Goal: Task Accomplishment & Management: Use online tool/utility

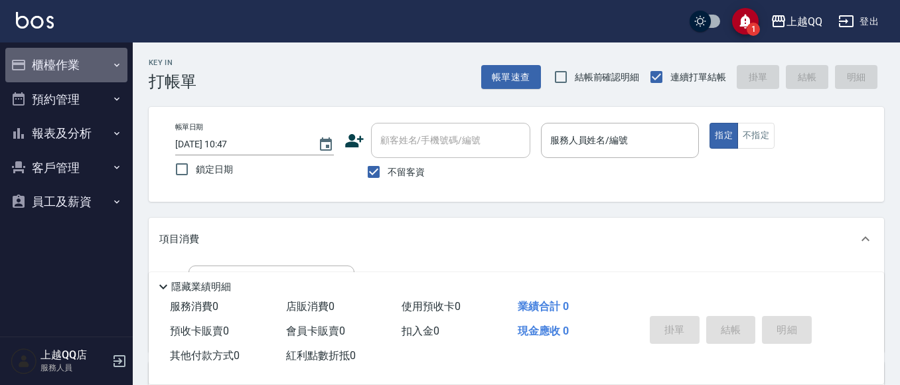
click at [108, 68] on button "櫃檯作業" at bounding box center [66, 65] width 122 height 35
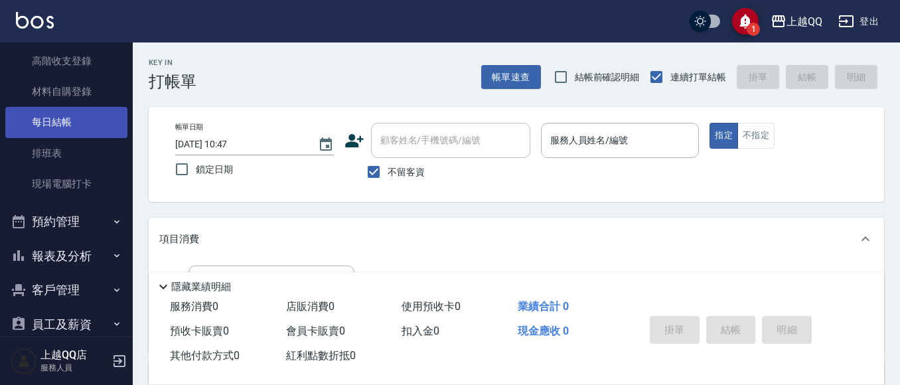
scroll to position [199, 0]
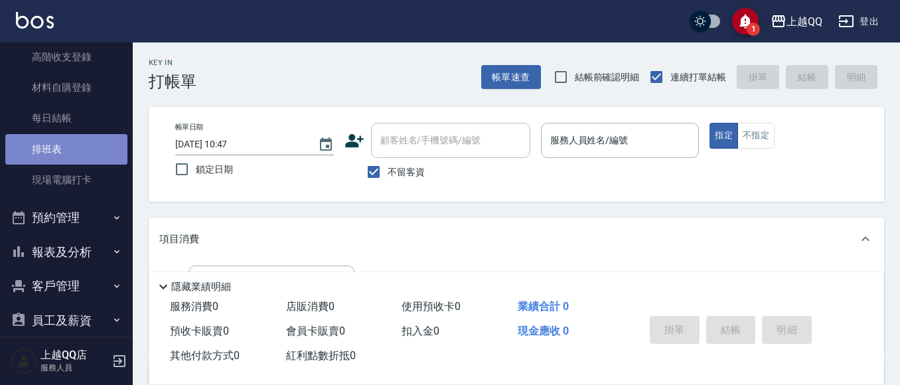
click at [70, 163] on link "排班表" at bounding box center [66, 149] width 122 height 31
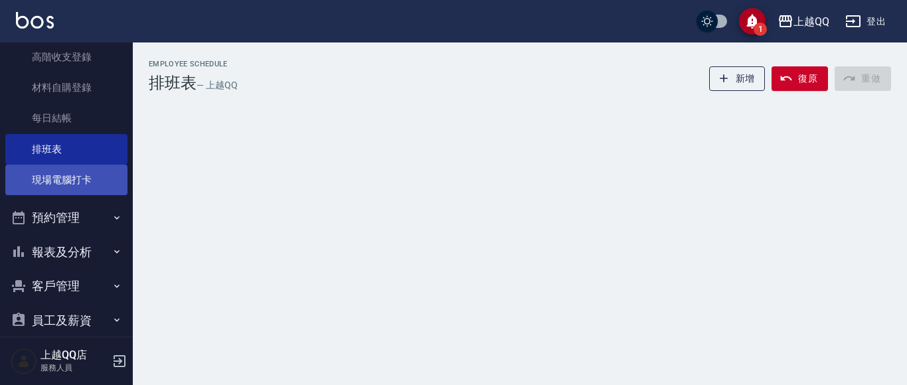
click at [81, 169] on link "現場電腦打卡" at bounding box center [66, 180] width 122 height 31
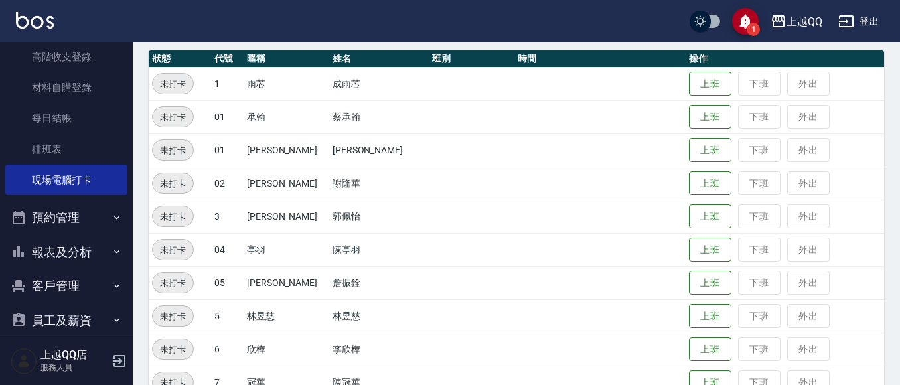
scroll to position [199, 0]
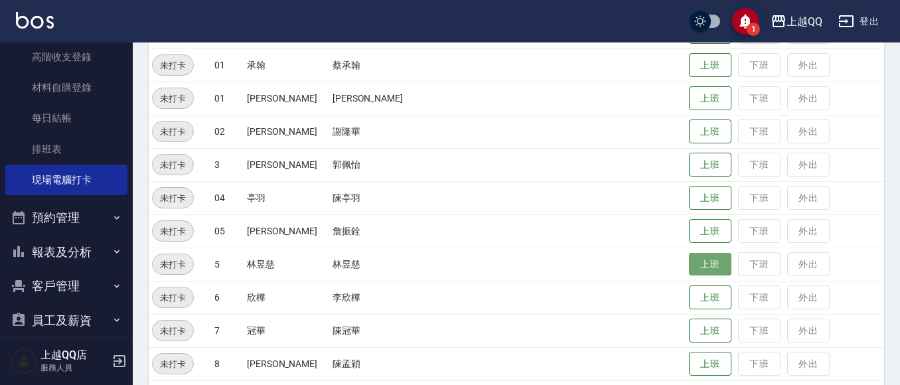
click at [689, 261] on button "上班" at bounding box center [710, 264] width 42 height 23
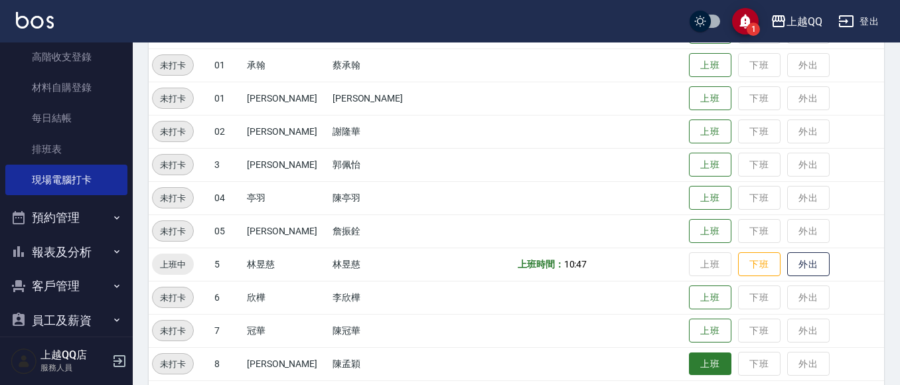
click at [704, 367] on button "上班" at bounding box center [710, 363] width 42 height 23
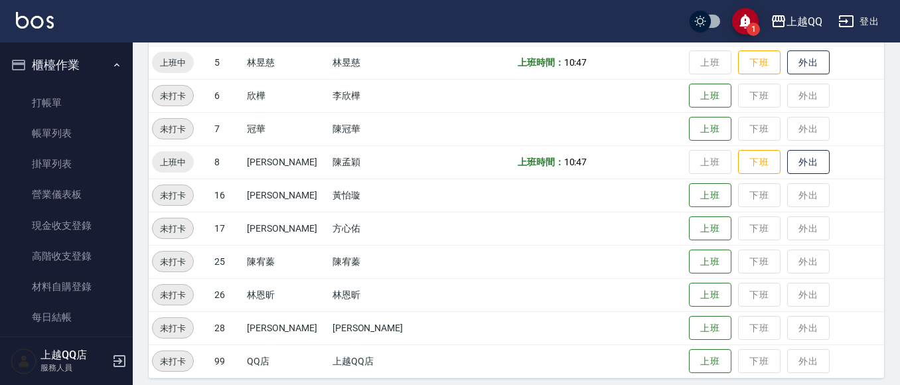
scroll to position [410, 0]
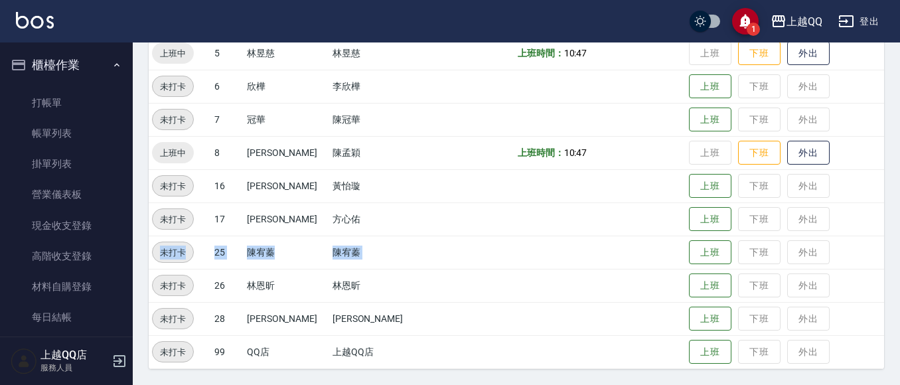
click at [692, 235] on tbody "未打卡 1 雨芯 成雨芯 上班 下班 外出 未打卡 01 承翰 [PERSON_NAME] 上班 下班 外出 未打卡 01 [PERSON_NAME] [PE…" at bounding box center [517, 86] width 736 height 564
click at [692, 254] on button "上班" at bounding box center [710, 252] width 42 height 23
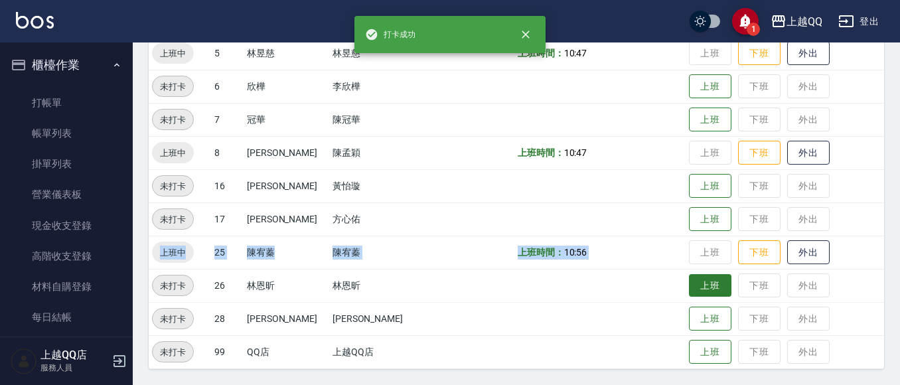
click at [689, 283] on button "上班" at bounding box center [710, 285] width 42 height 23
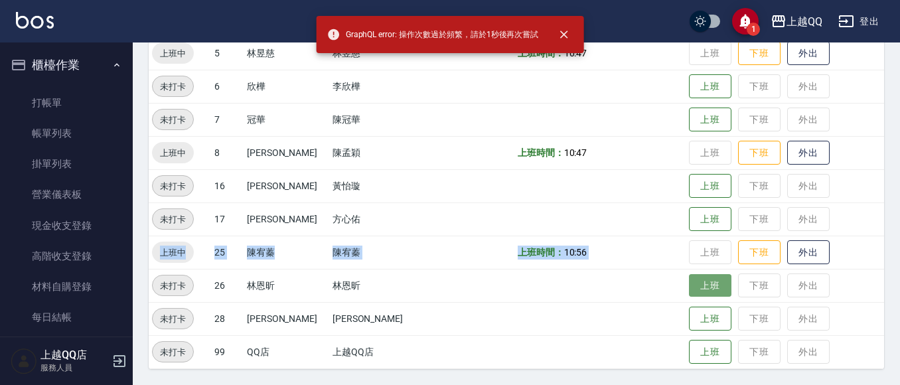
click at [689, 281] on button "上班" at bounding box center [710, 285] width 42 height 23
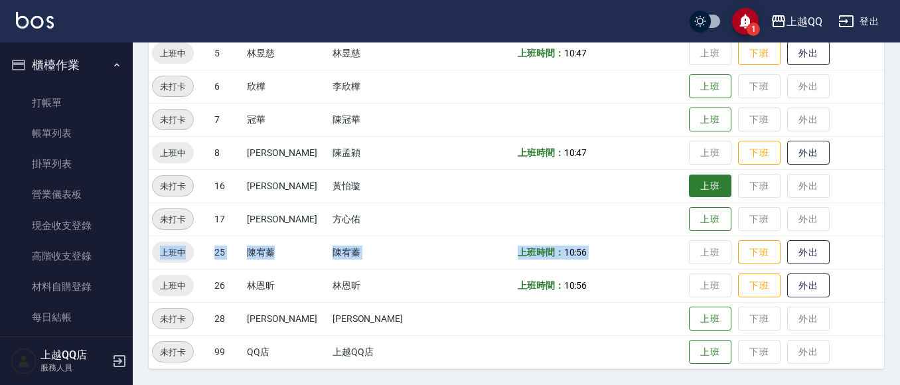
click at [692, 186] on button "上班" at bounding box center [710, 186] width 42 height 23
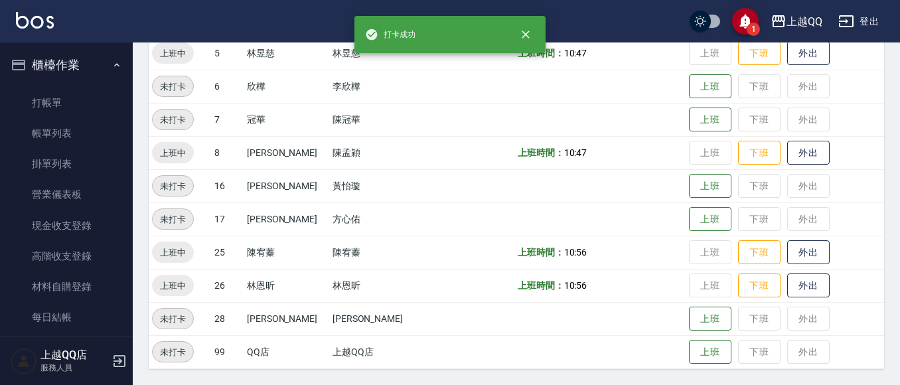
click at [372, 187] on td "黃怡璇" at bounding box center [379, 185] width 100 height 33
